Goal: Complete application form

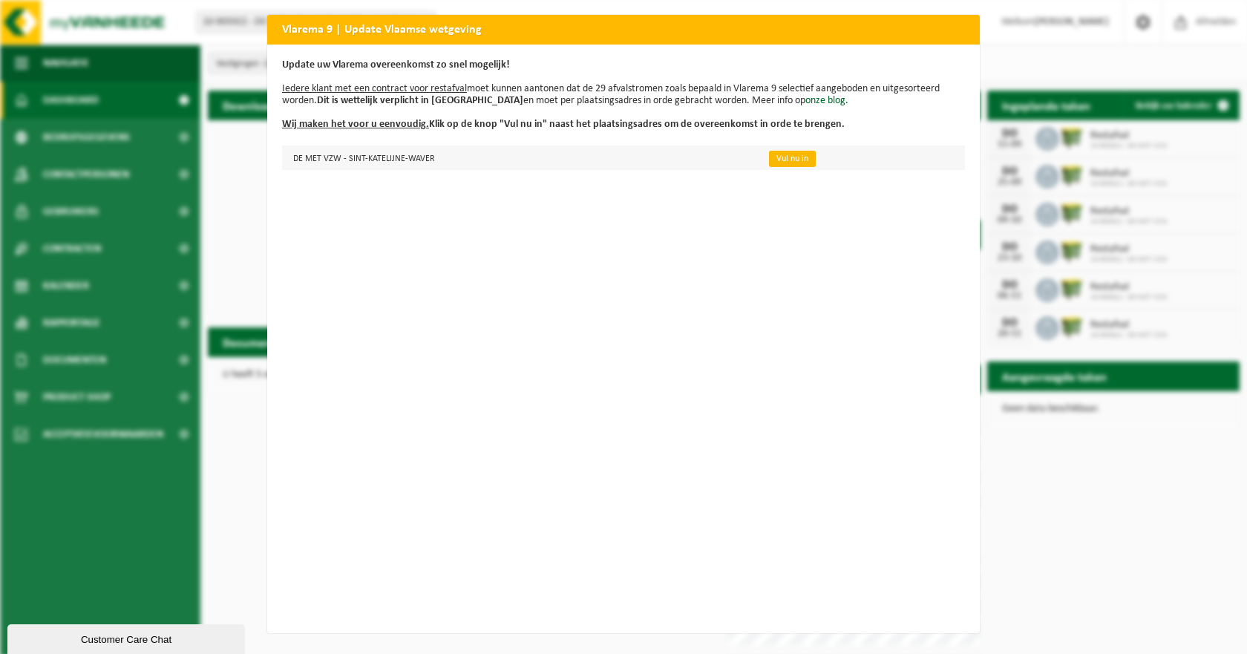
click at [795, 161] on link "Vul nu in" at bounding box center [792, 159] width 47 height 16
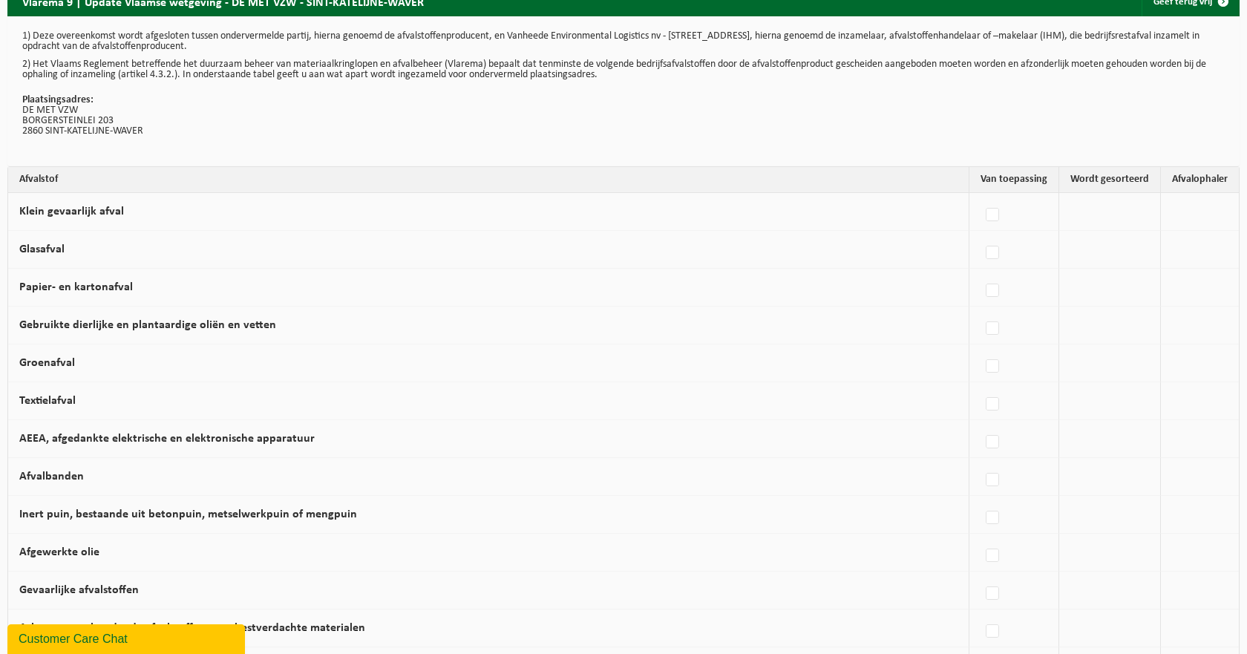
scroll to position [23, 0]
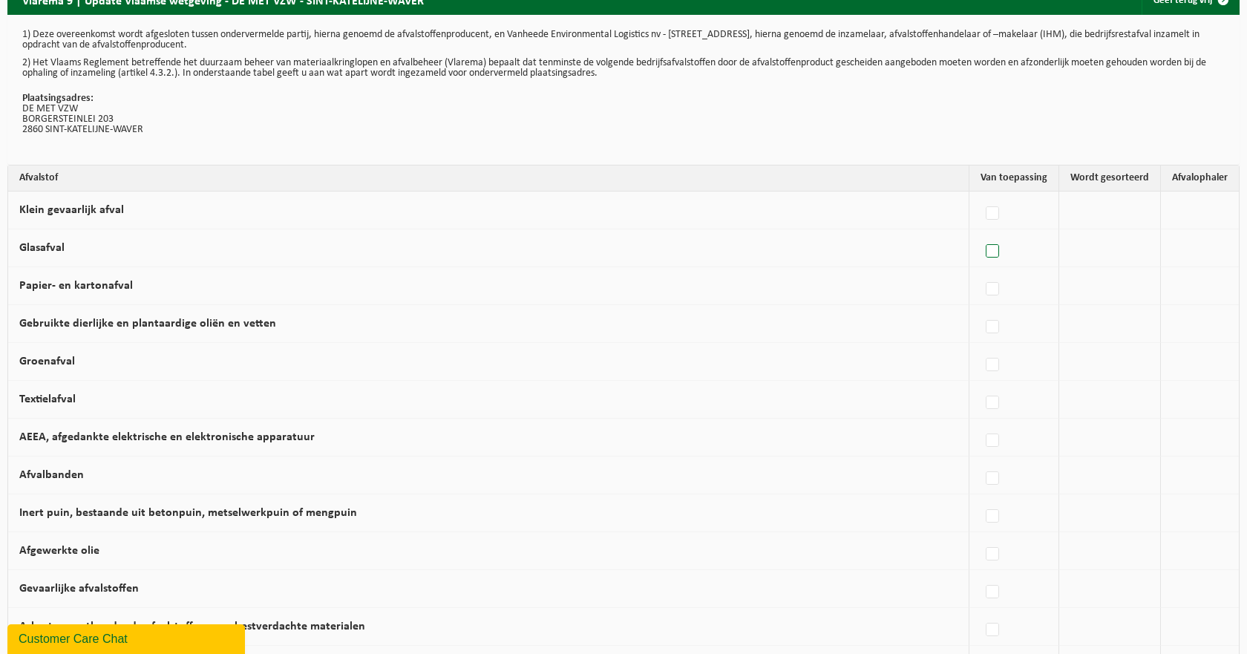
click at [995, 254] on label at bounding box center [993, 251] width 21 height 22
click at [981, 233] on input "Glasafval" at bounding box center [980, 232] width 1 height 1
checkbox input "true"
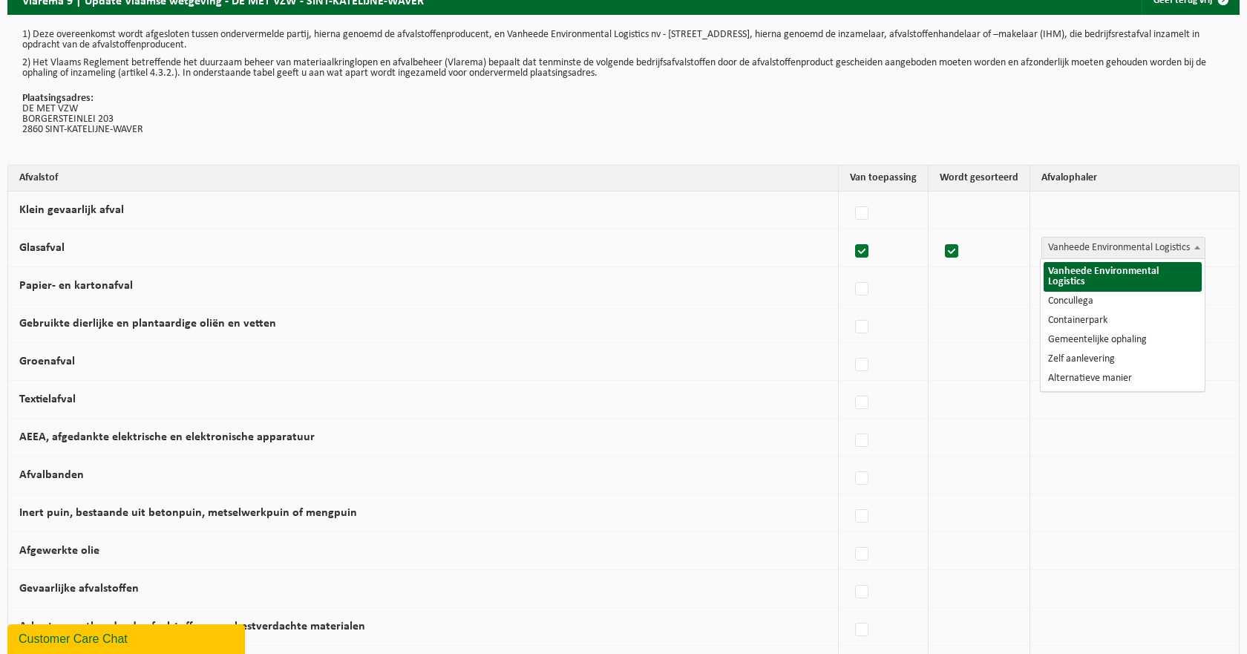
click at [1134, 251] on span "Vanheede Environmental Logistics" at bounding box center [1123, 248] width 163 height 21
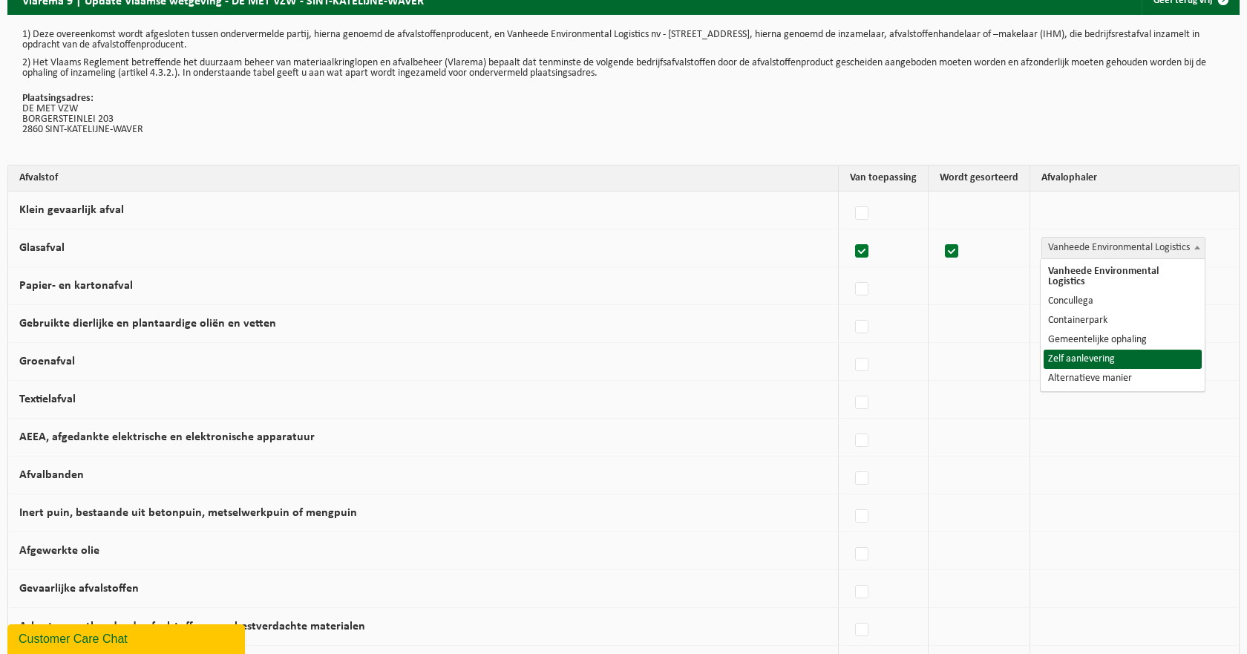
select select "Zelf aanlevering"
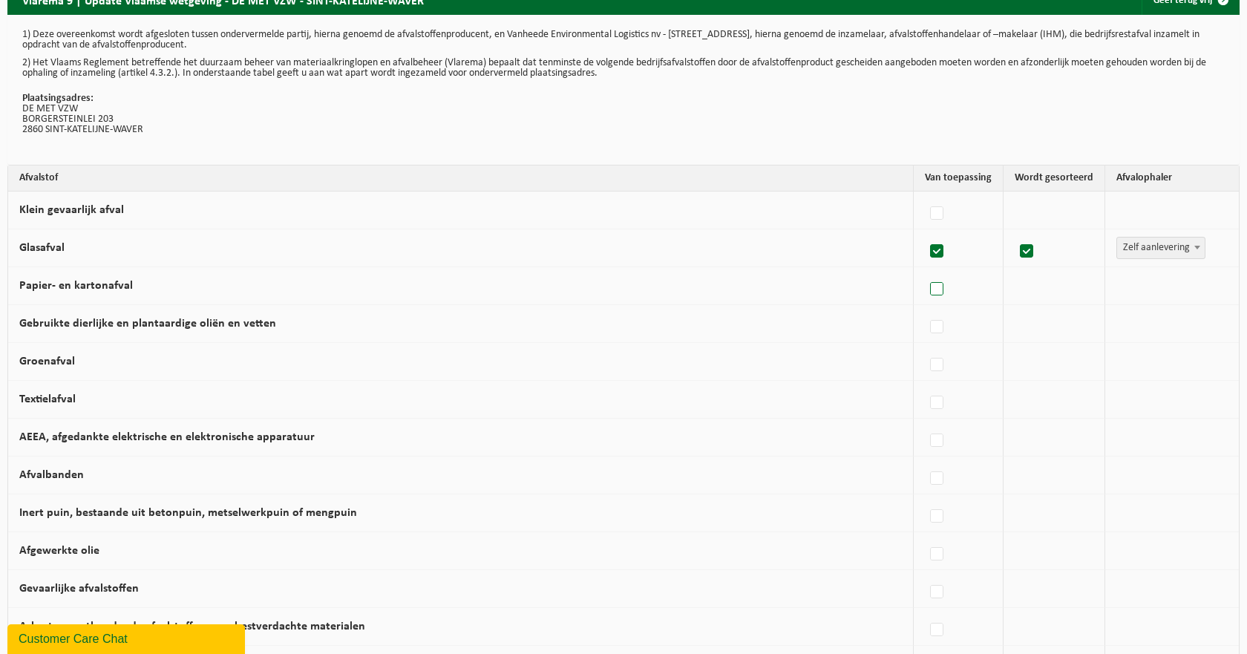
click at [941, 290] on label at bounding box center [937, 289] width 21 height 22
click at [925, 271] on input "Papier- en kartonafval" at bounding box center [924, 270] width 1 height 1
checkbox input "true"
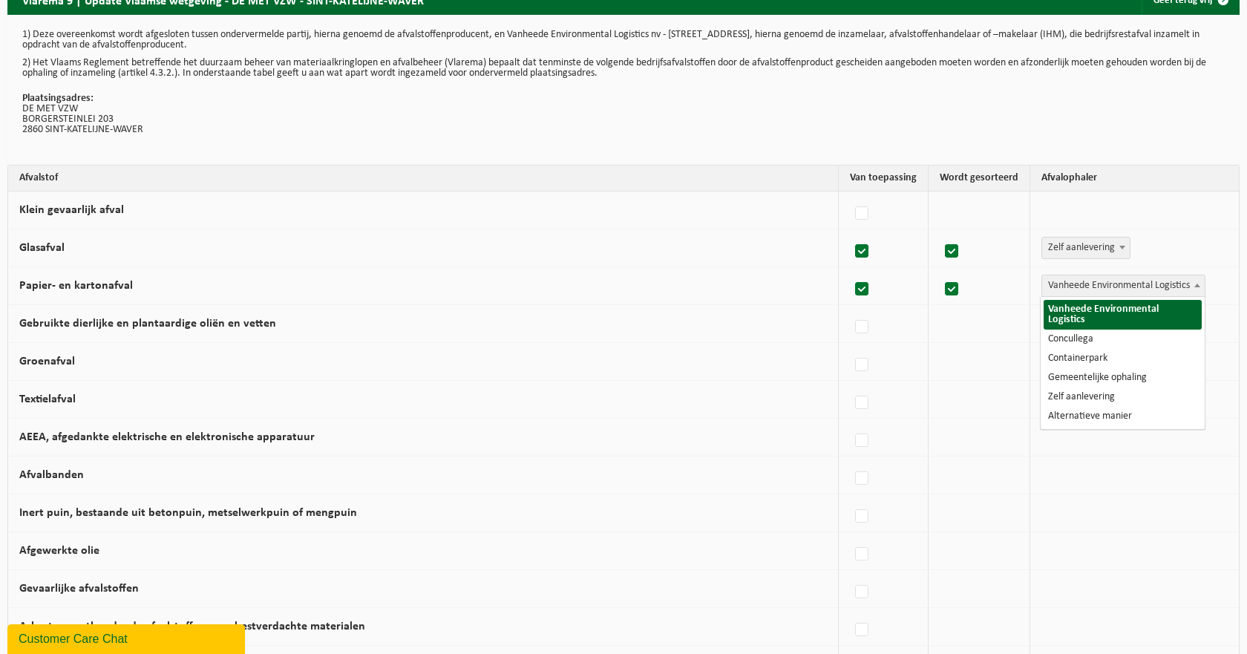
click at [1081, 287] on span "Vanheede Environmental Logistics" at bounding box center [1123, 285] width 163 height 21
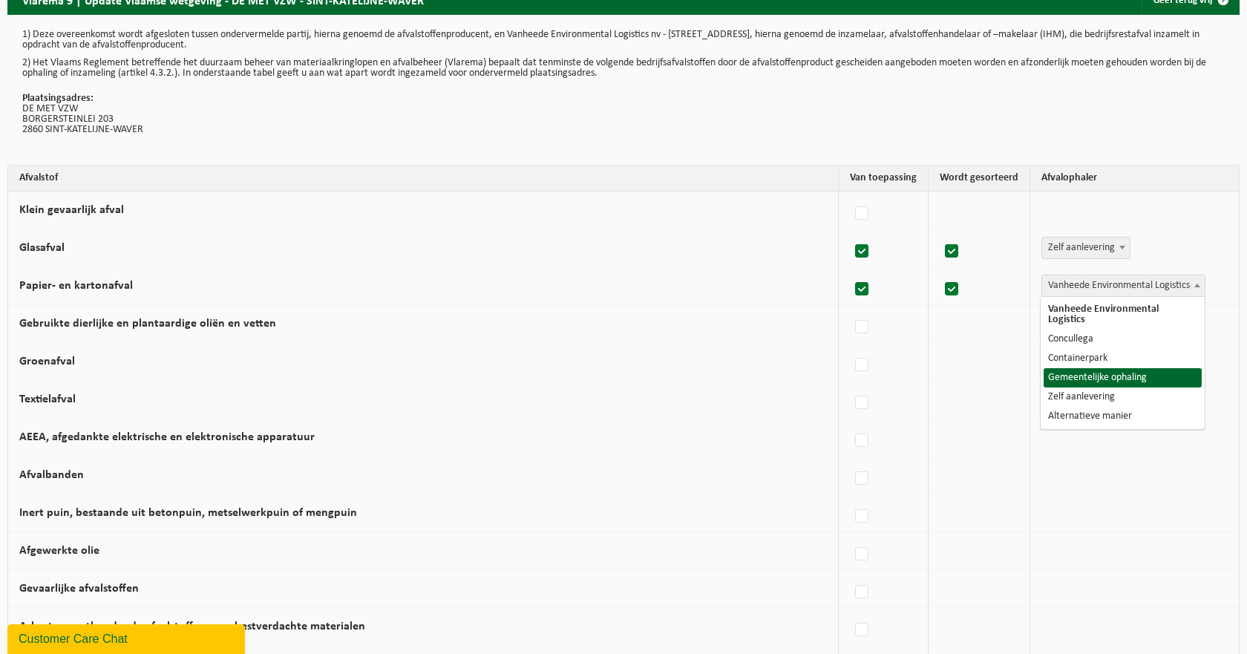
select select "Gemeentelijke ophaling"
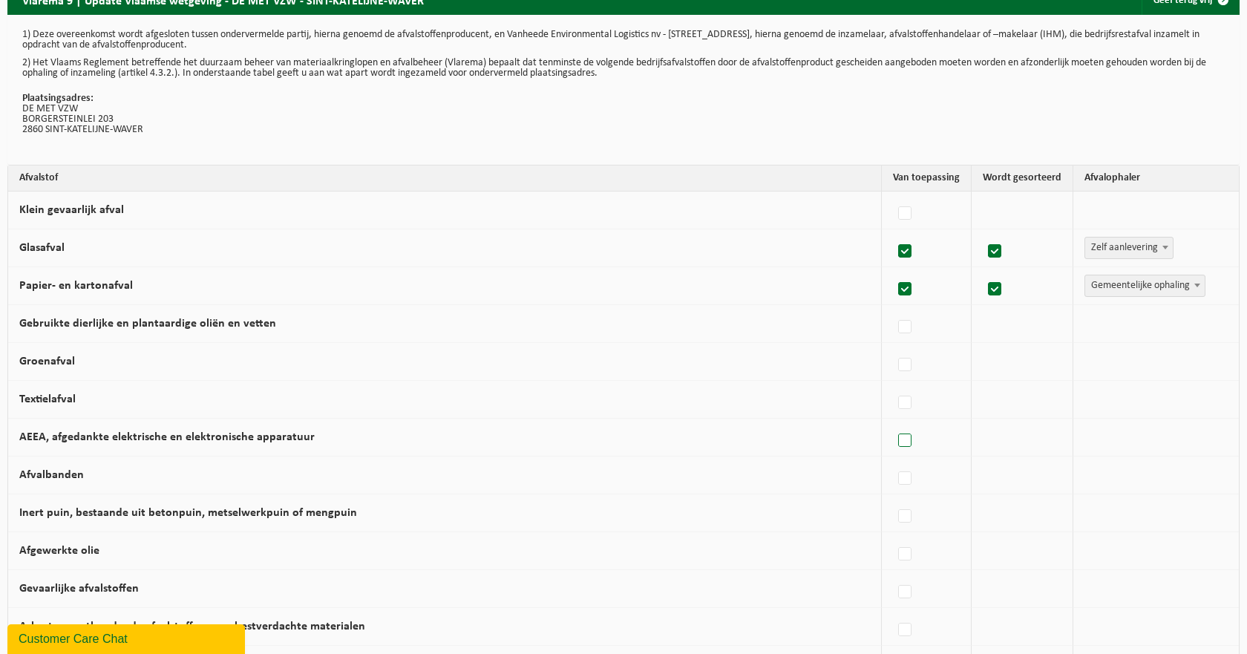
click at [910, 442] on label at bounding box center [905, 441] width 21 height 22
click at [893, 422] on input "AEEA, afgedankte elektrische en elektronische apparatuur" at bounding box center [892, 422] width 1 height 1
checkbox input "true"
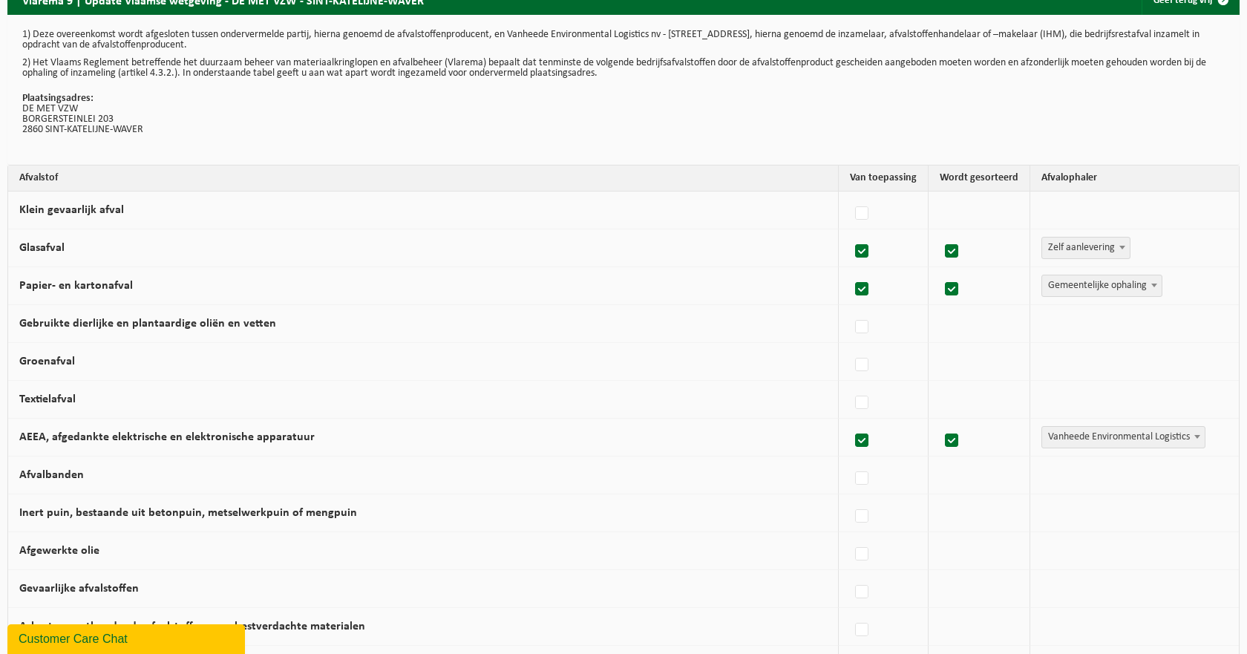
click at [1078, 442] on span "Vanheede Environmental Logistics" at bounding box center [1123, 437] width 163 height 21
select select "Zelf aanlevering"
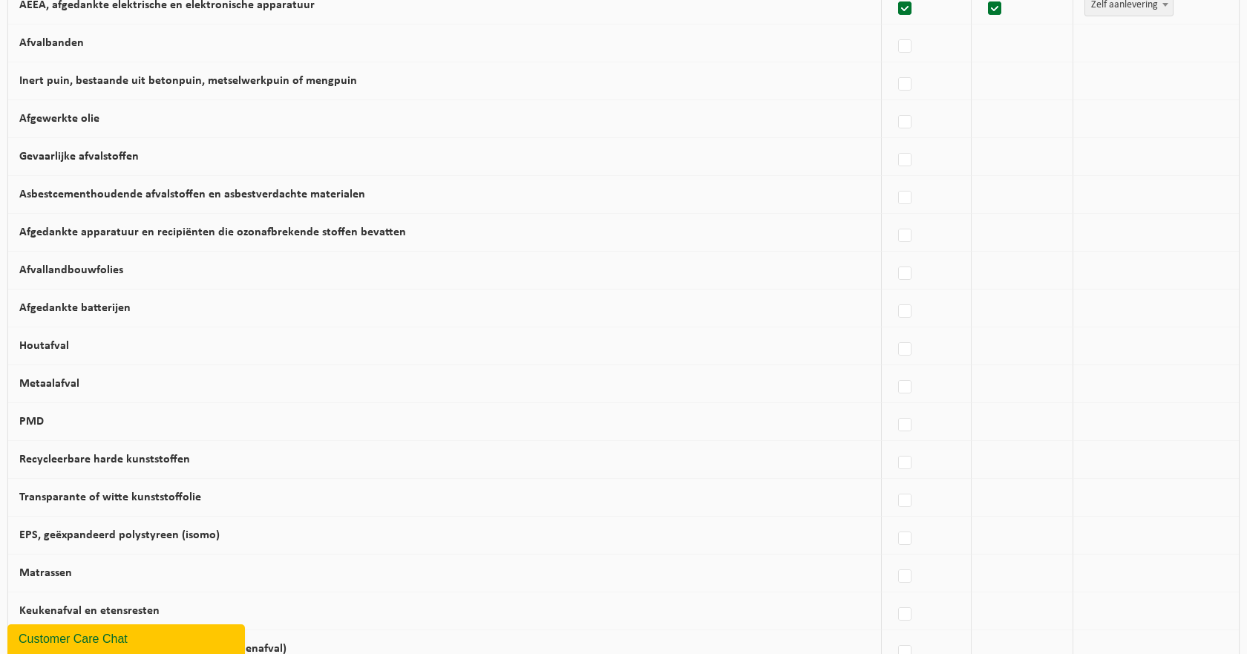
scroll to position [459, 0]
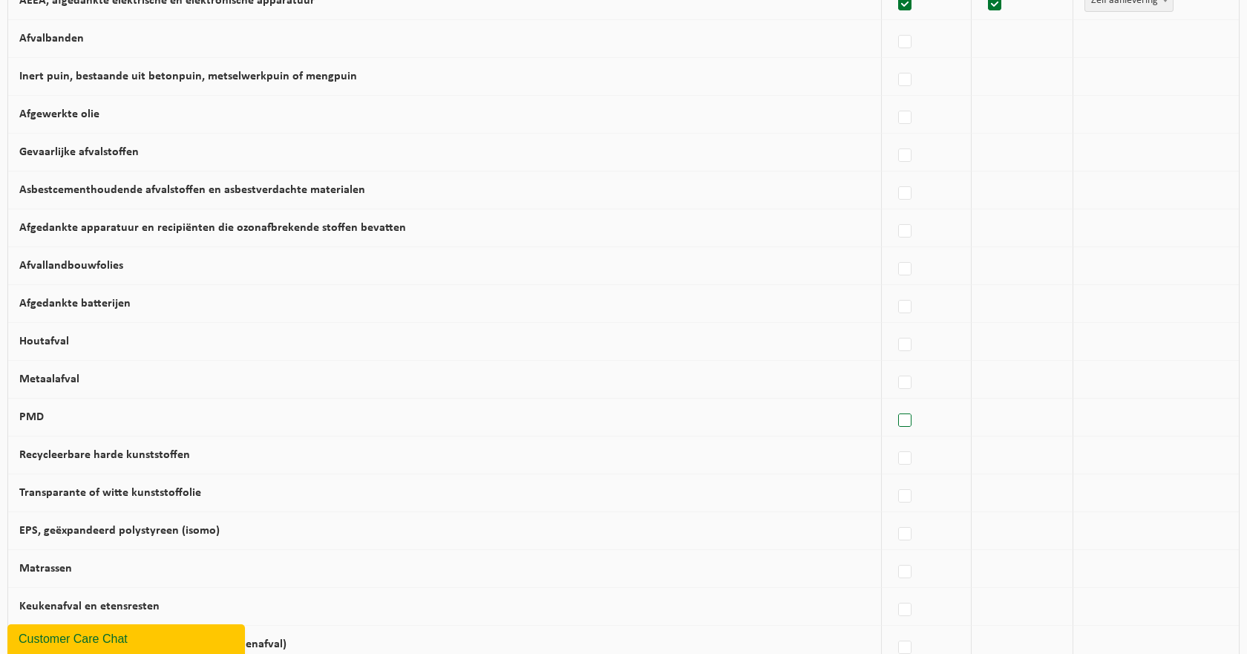
click at [901, 420] on label at bounding box center [905, 421] width 21 height 22
click at [893, 402] on input "PMD" at bounding box center [892, 402] width 1 height 1
checkbox input "true"
click at [1157, 420] on span "Vanheede Environmental Logistics" at bounding box center [1123, 417] width 163 height 21
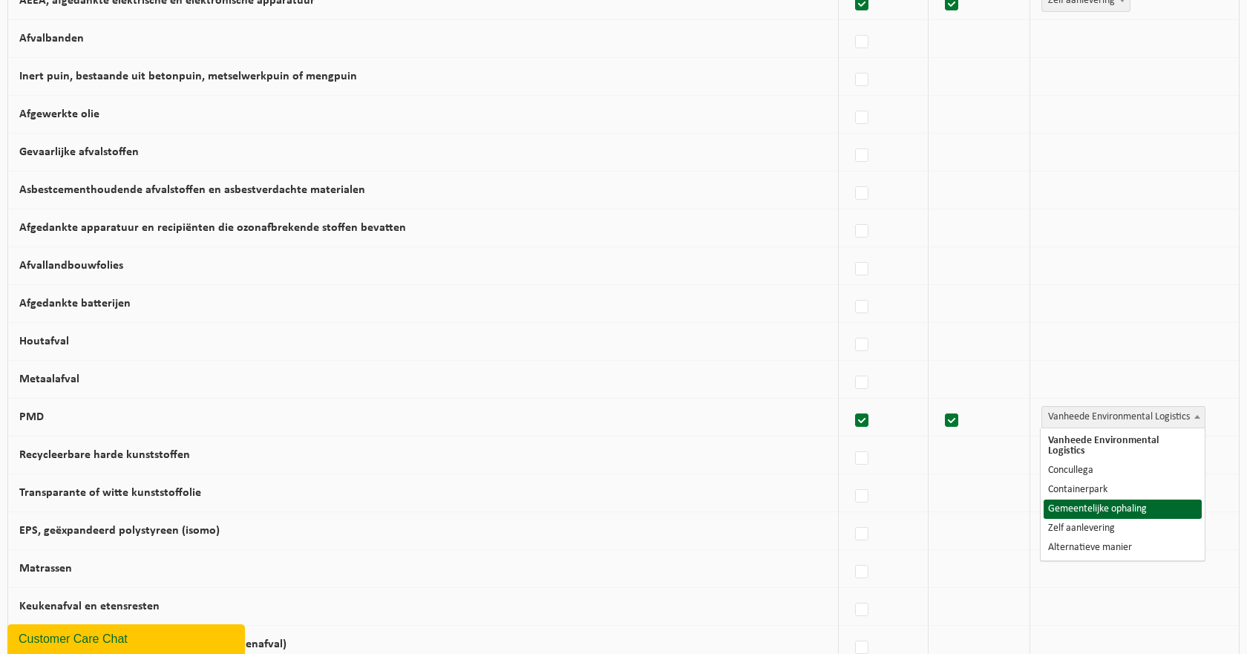
select select "Gemeentelijke ophaling"
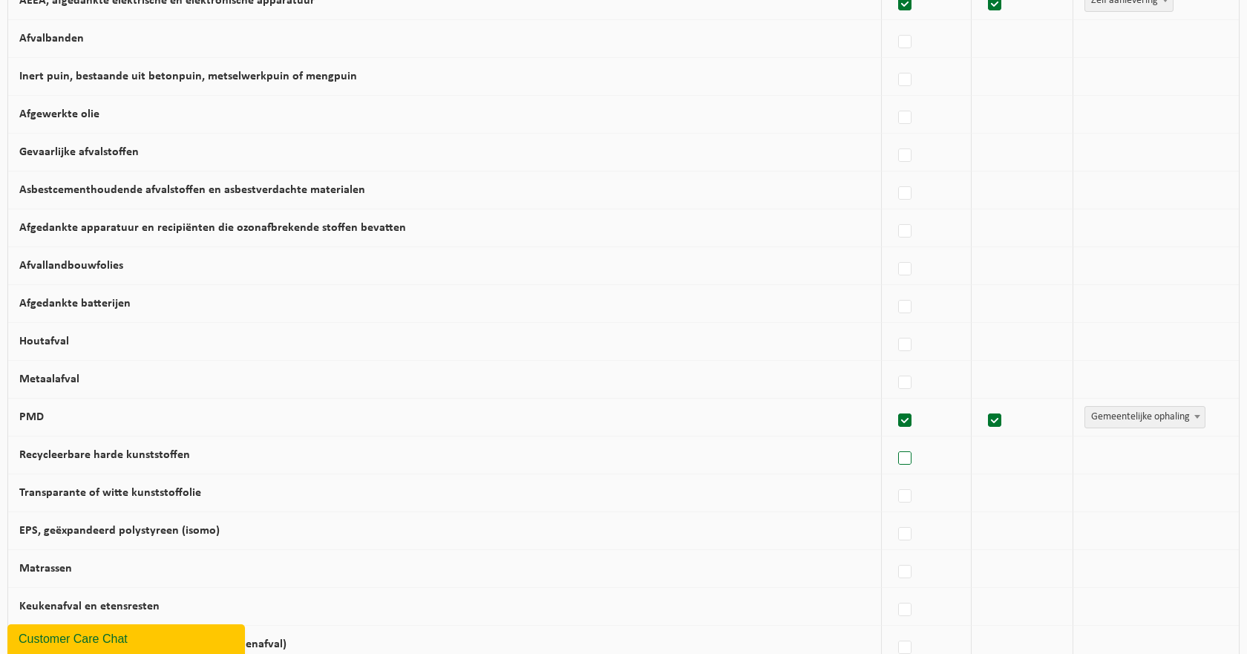
click at [909, 468] on label at bounding box center [905, 459] width 21 height 22
click at [893, 440] on input "Recycleerbare harde kunststoffen" at bounding box center [892, 439] width 1 height 1
checkbox input "true"
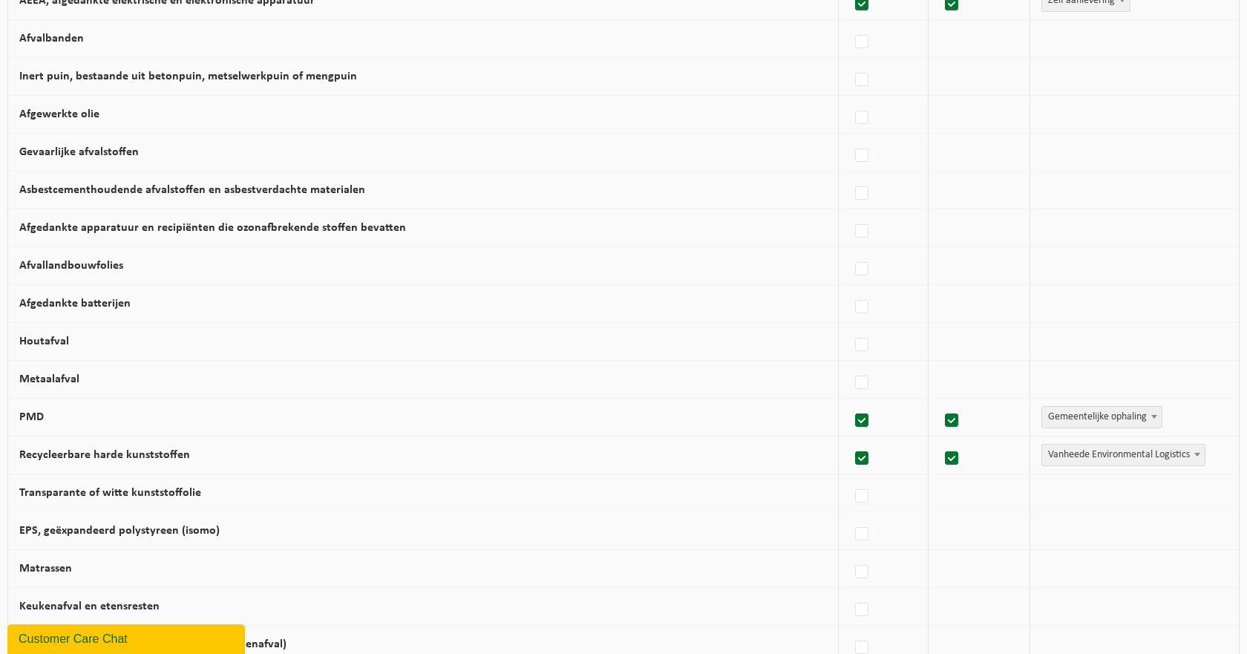
click at [1071, 457] on span "Vanheede Environmental Logistics" at bounding box center [1123, 455] width 163 height 21
select select "Containerpark"
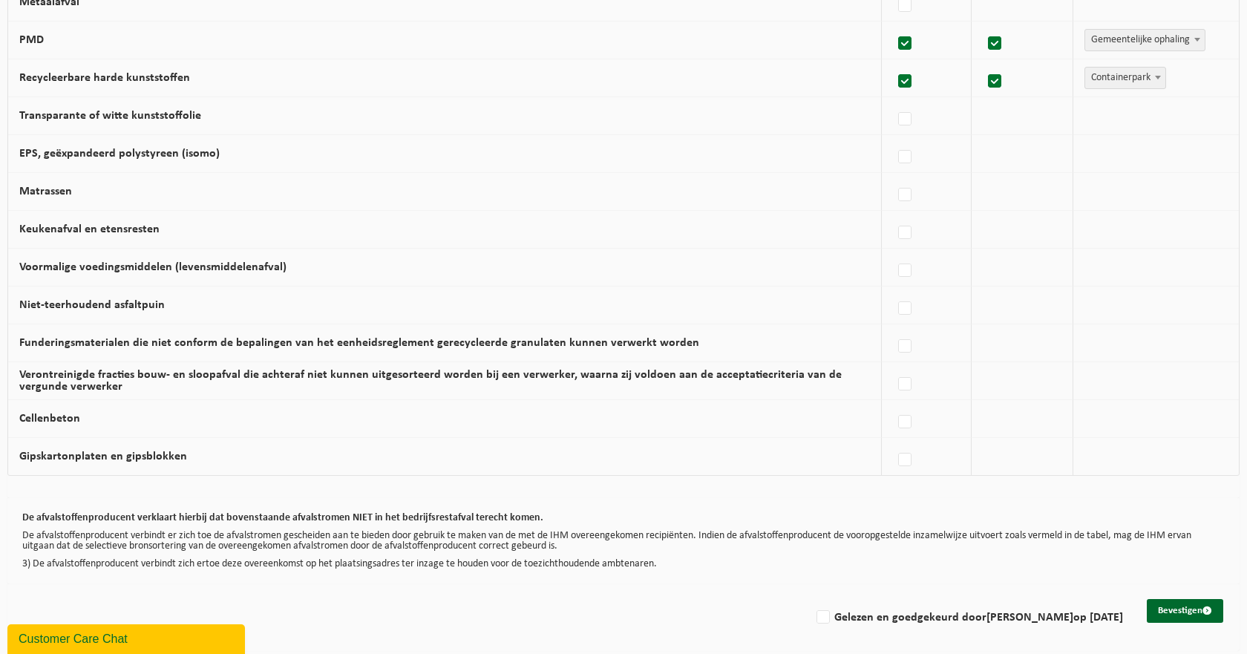
scroll to position [841, 0]
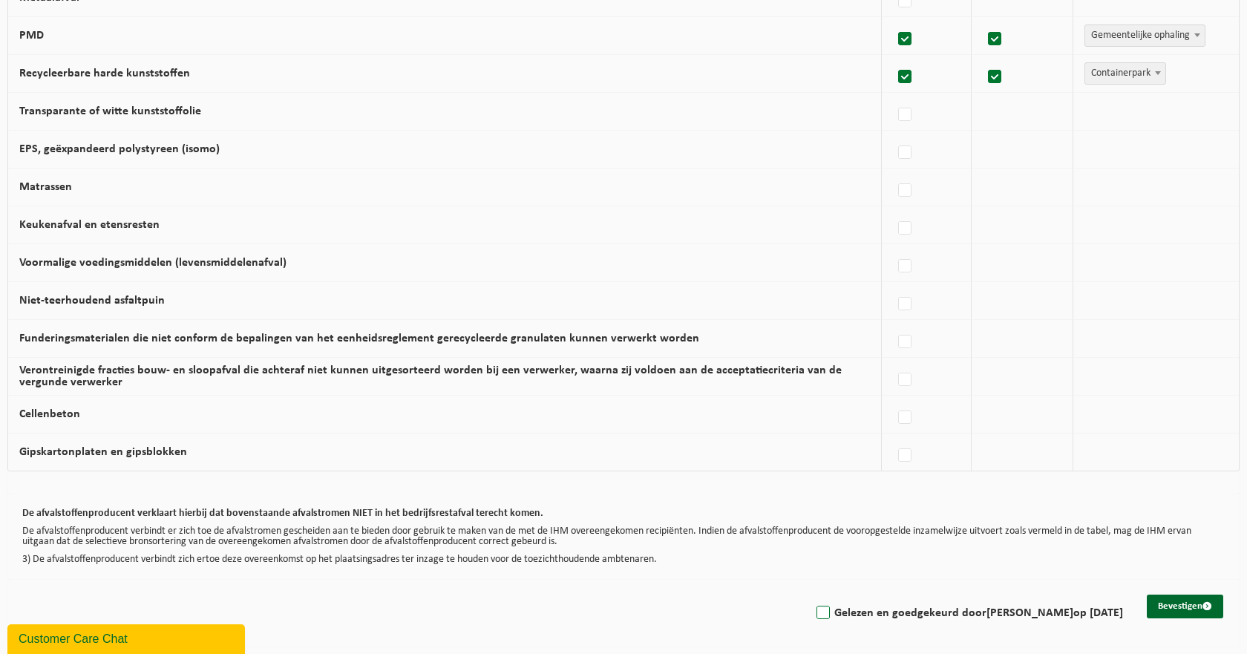
click at [814, 617] on label "Gelezen en goedgekeurd door STEPHANE BAETEN op 11/09/25" at bounding box center [969, 613] width 310 height 22
click at [811, 595] on input "Gelezen en goedgekeurd door STEPHANE BAETEN op 11/09/25" at bounding box center [811, 594] width 1 height 1
checkbox input "true"
click at [1200, 600] on button "Bevestigen" at bounding box center [1185, 607] width 76 height 24
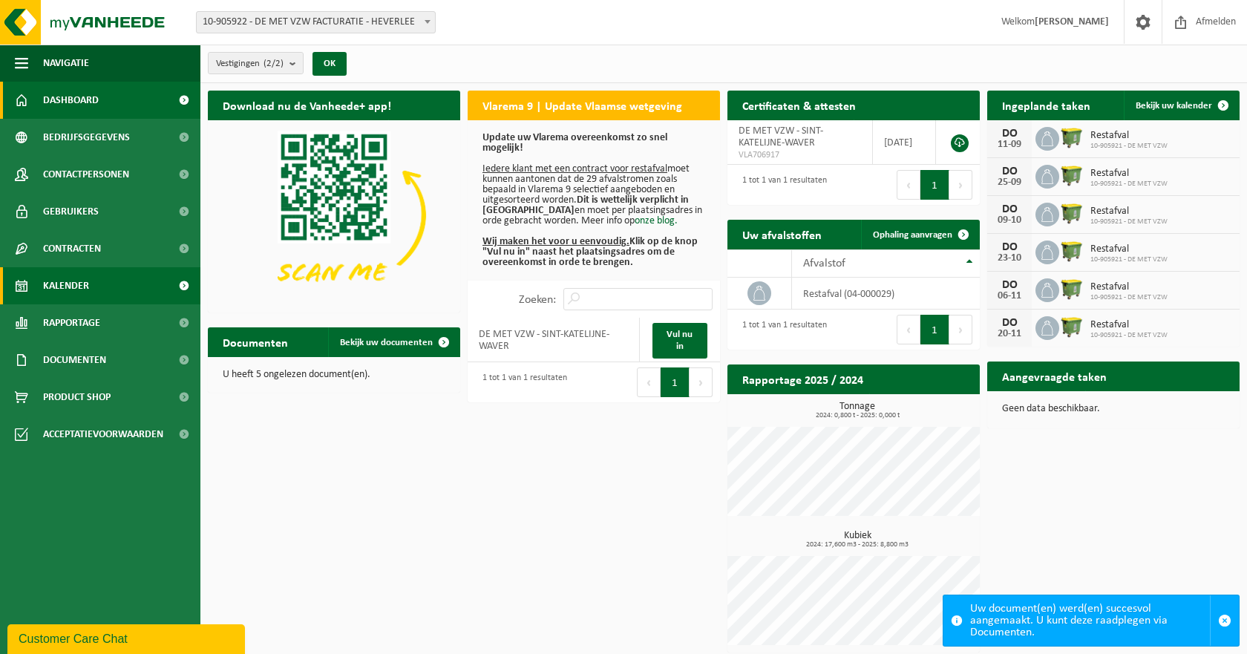
click at [120, 284] on link "Kalender" at bounding box center [100, 285] width 200 height 37
